Goal: Ask a question

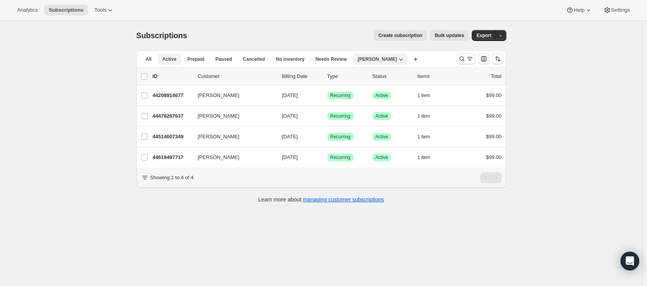
click at [171, 63] on button "Active" at bounding box center [169, 59] width 23 height 11
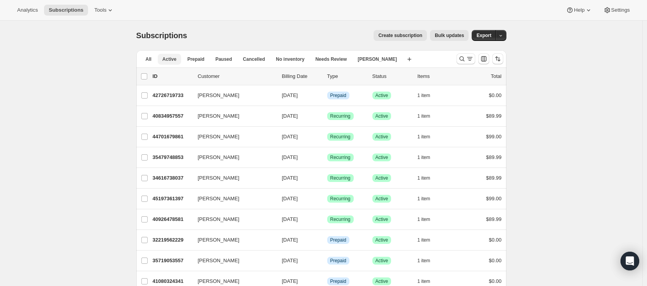
click at [174, 60] on span "Active" at bounding box center [169, 59] width 14 height 6
click at [612, 10] on span "Settings" at bounding box center [620, 10] width 19 height 6
click at [486, 58] on icon "Customize table column order and visibility" at bounding box center [483, 58] width 5 height 5
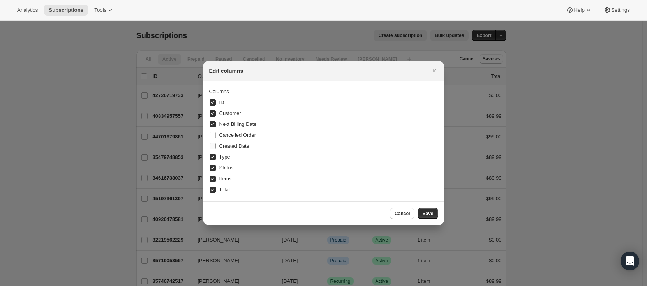
click at [213, 148] on input "Created Date" at bounding box center [212, 146] width 6 height 6
checkbox input "true"
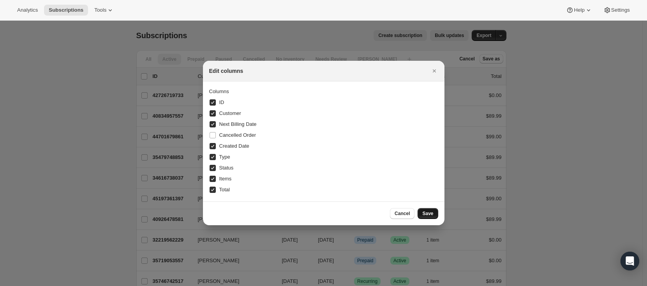
click at [425, 215] on span "Save" at bounding box center [427, 213] width 11 height 6
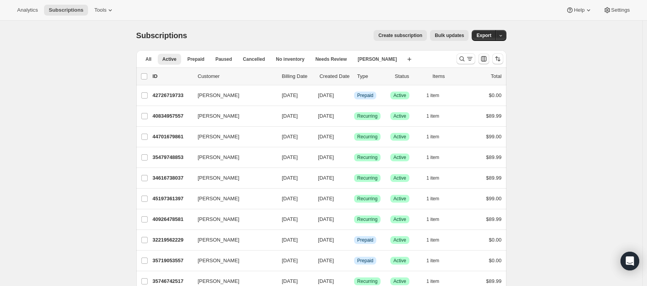
click at [485, 59] on icon "Customize table column order and visibility" at bounding box center [484, 59] width 8 height 8
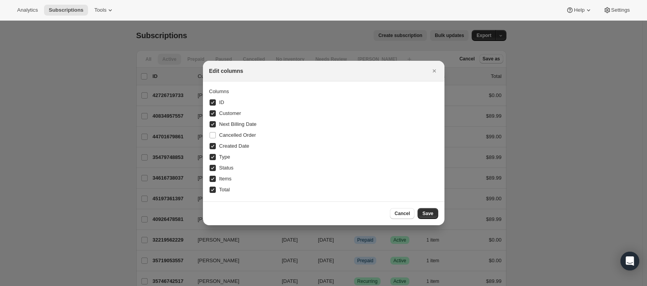
click at [214, 102] on input "ID" at bounding box center [212, 102] width 6 height 6
checkbox input "false"
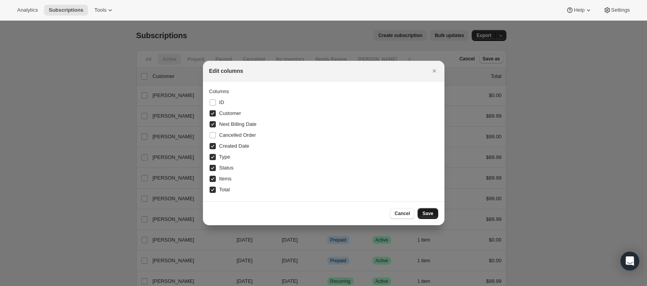
click at [432, 215] on span "Save" at bounding box center [427, 213] width 11 height 6
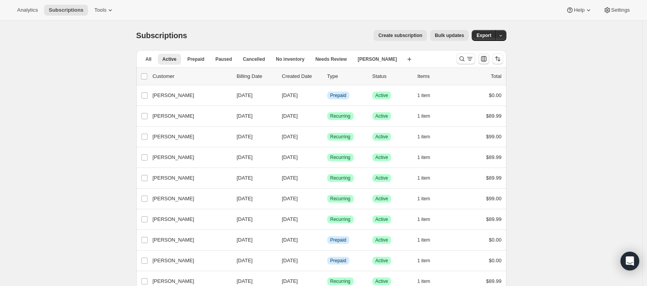
click at [486, 59] on icon "Customize table column order and visibility" at bounding box center [483, 58] width 5 height 5
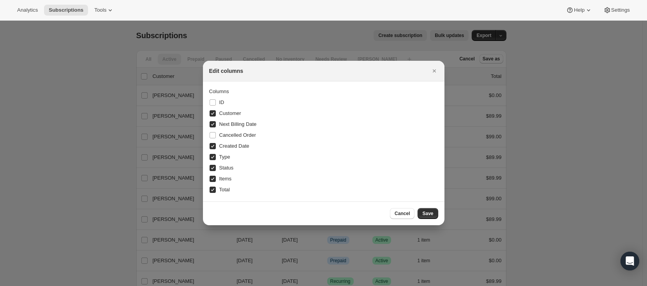
click at [211, 179] on input "Items" at bounding box center [212, 179] width 6 height 6
checkbox input "false"
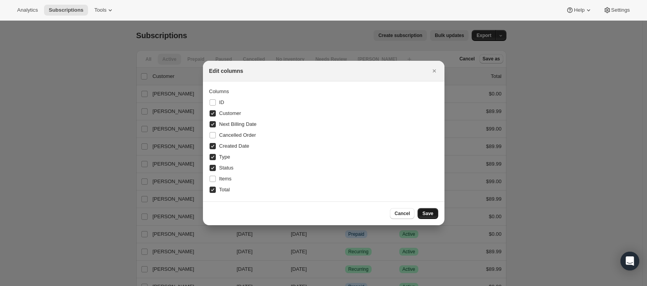
click at [424, 212] on span "Save" at bounding box center [427, 213] width 11 height 6
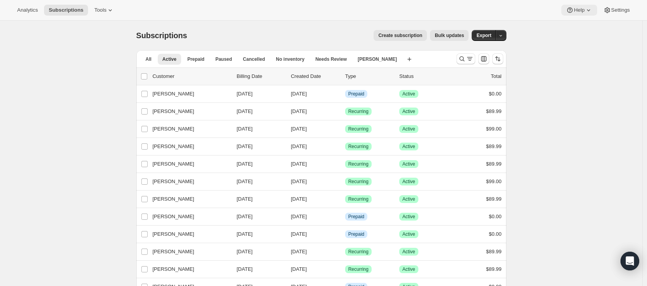
click at [584, 12] on icon at bounding box center [588, 10] width 8 height 8
click at [633, 255] on div "Open Intercom Messenger" at bounding box center [629, 261] width 21 height 21
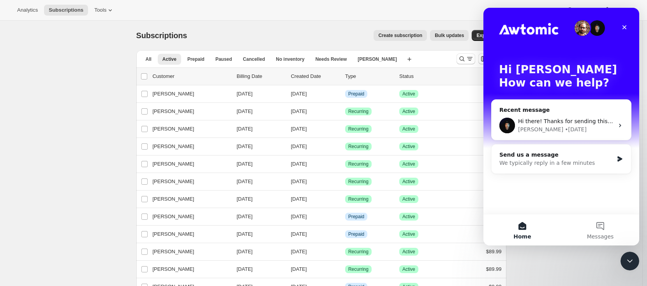
click at [523, 225] on button "Home" at bounding box center [522, 229] width 78 height 31
click at [549, 160] on div "We typically reply in a few minutes" at bounding box center [556, 163] width 114 height 8
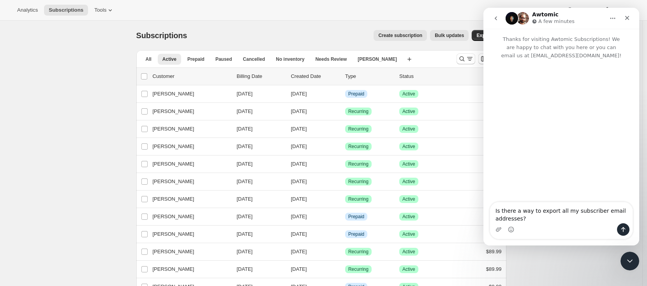
type textarea "Is there a way to export all my subscriber email addresses?"
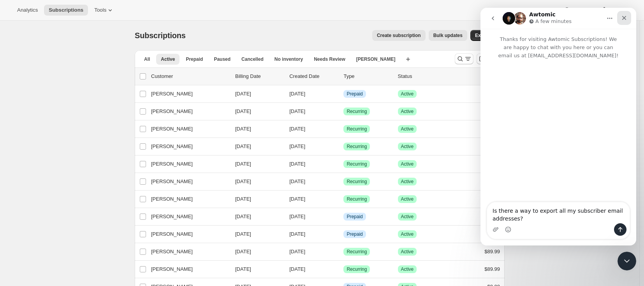
click at [625, 16] on icon "Close" at bounding box center [624, 18] width 4 height 4
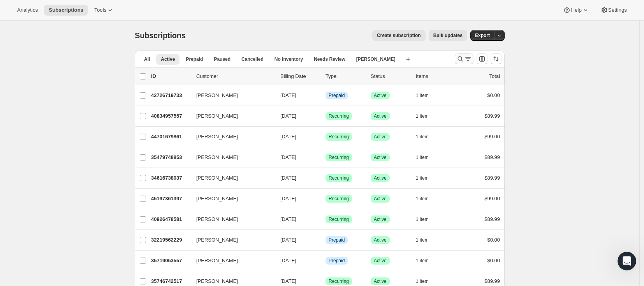
click at [461, 58] on icon "Search and filter results" at bounding box center [460, 59] width 8 height 8
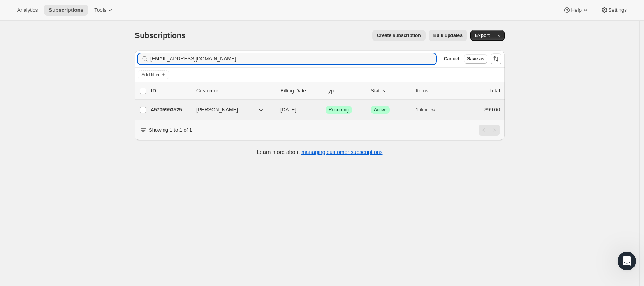
type input "[EMAIL_ADDRESS][DOMAIN_NAME]"
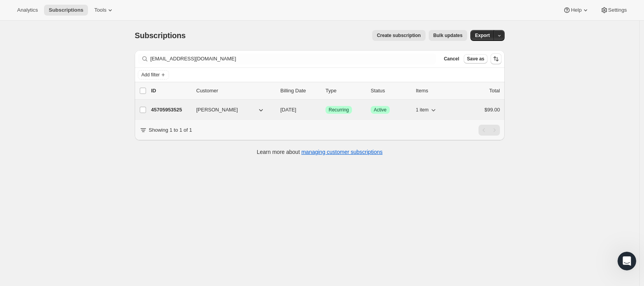
click at [176, 111] on p "45705953525" at bounding box center [170, 110] width 39 height 8
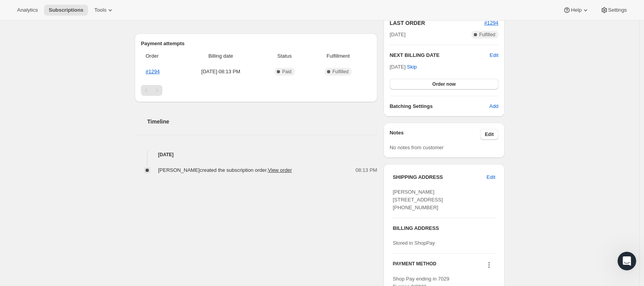
scroll to position [193, 0]
